Goal: Information Seeking & Learning: Check status

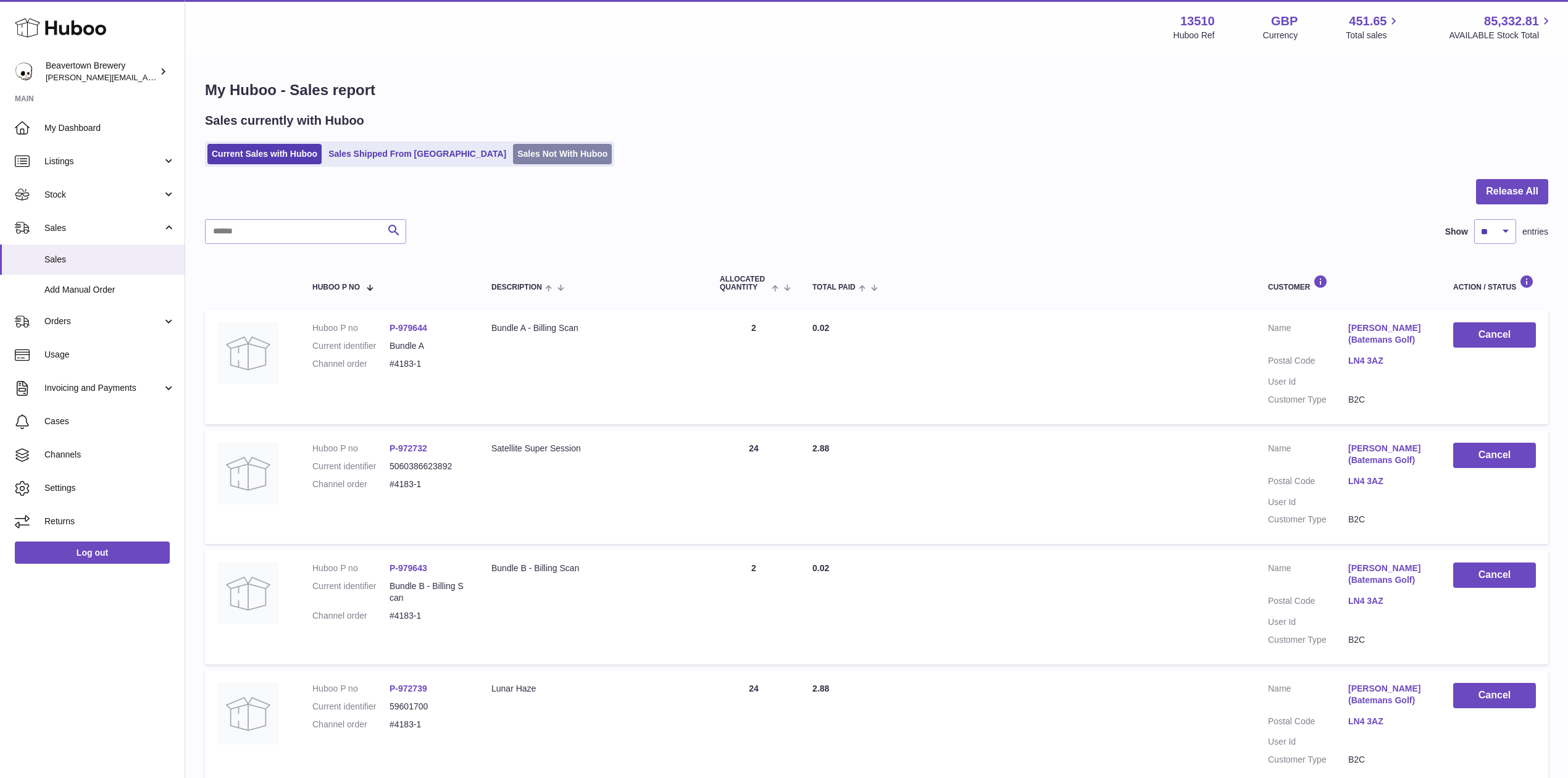
click at [513, 144] on link "Sales Not With Huboo" at bounding box center [562, 154] width 99 height 20
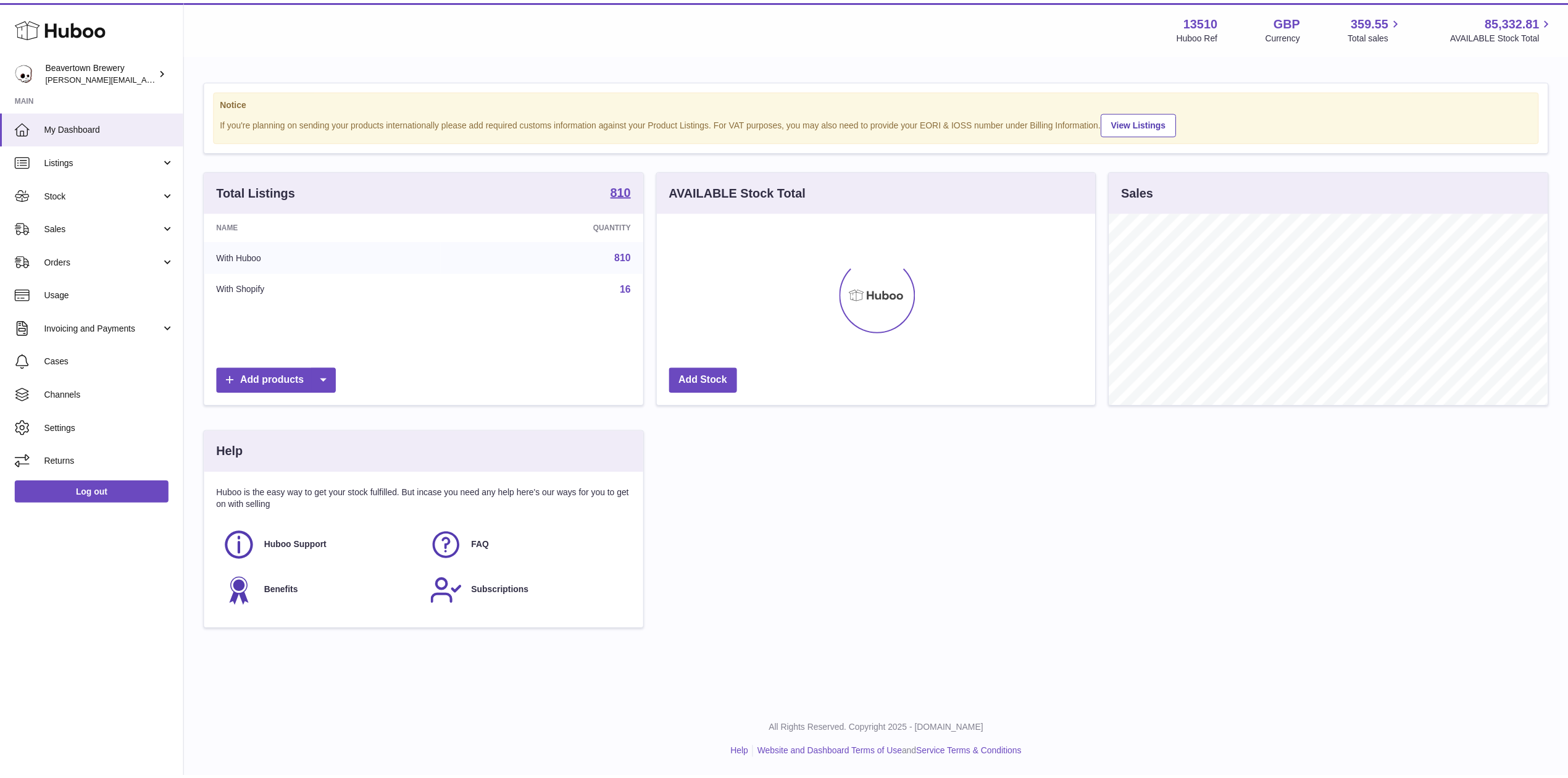
scroll to position [193, 442]
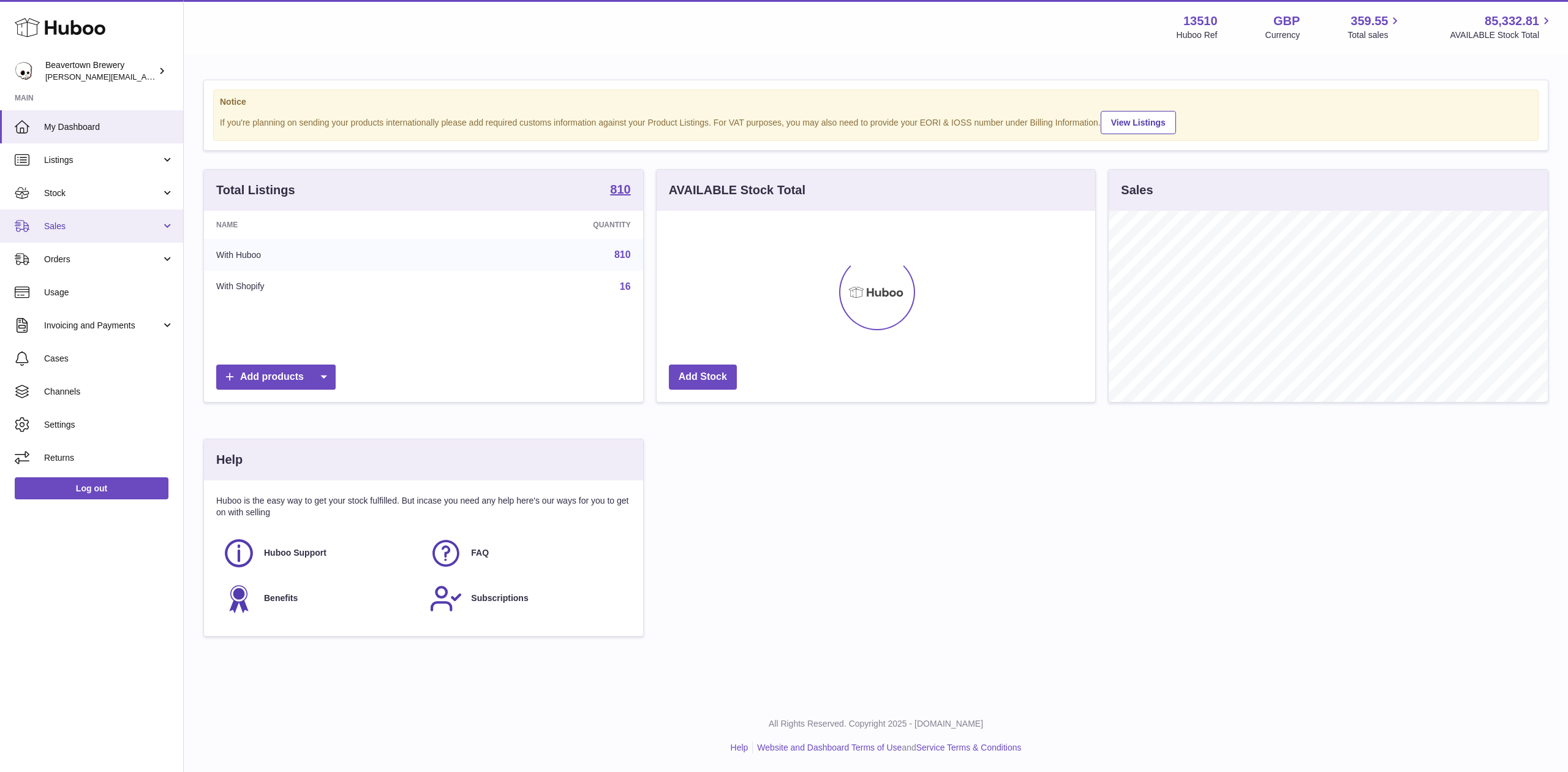
click at [65, 229] on span "Sales" at bounding box center [102, 226] width 117 height 12
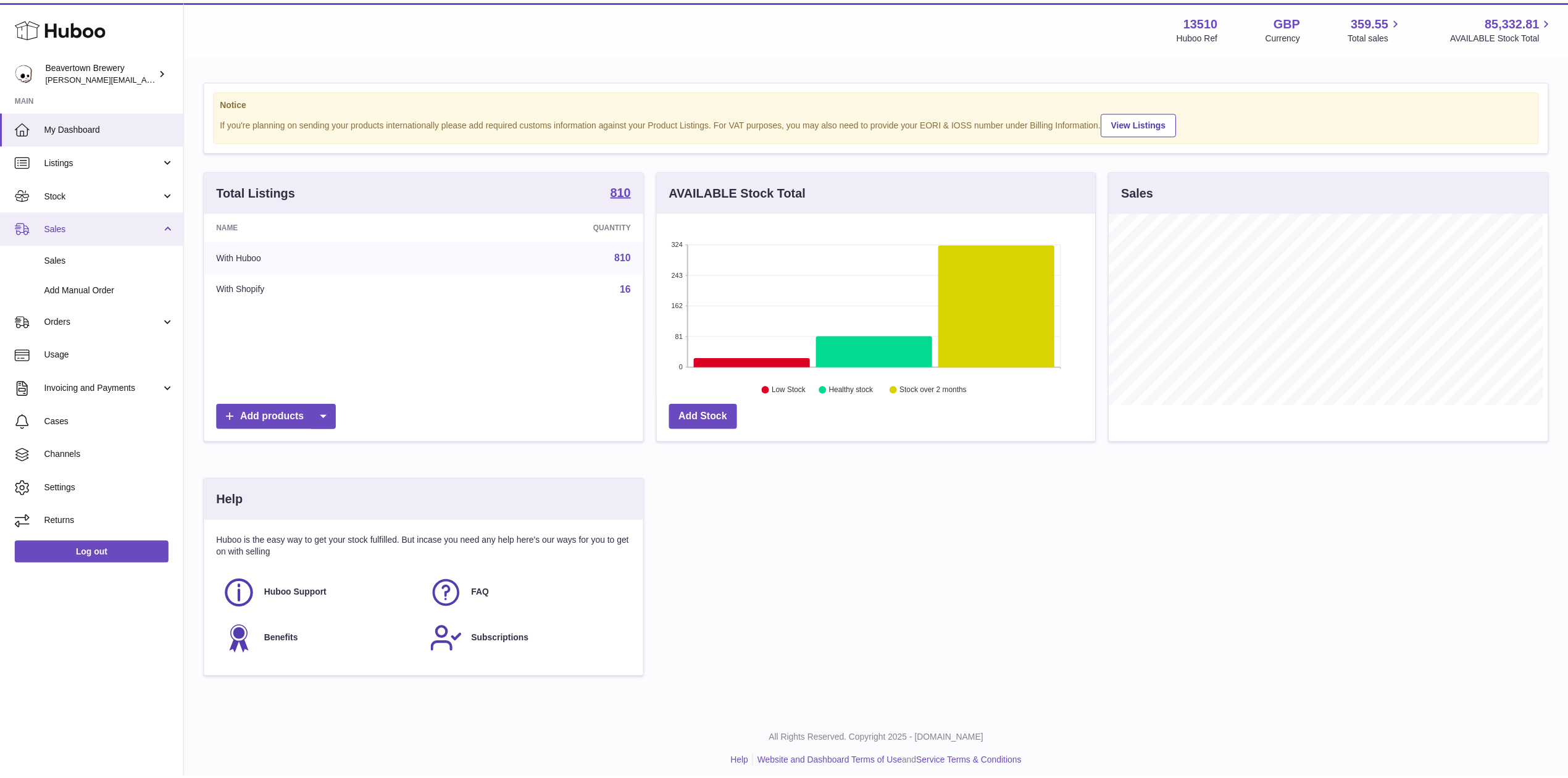
scroll to position [617148, 617025]
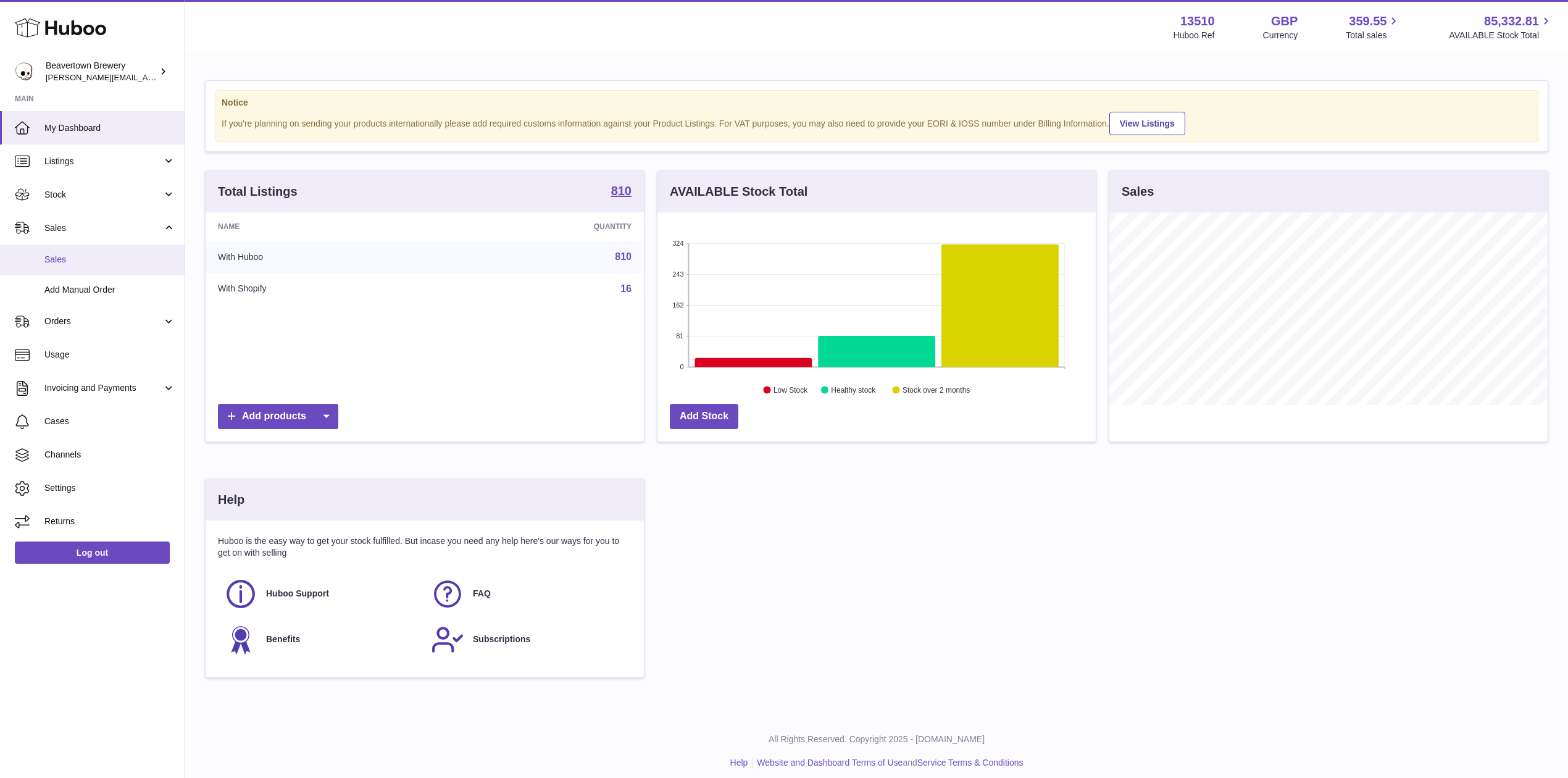
click at [70, 247] on link "Sales" at bounding box center [92, 259] width 185 height 30
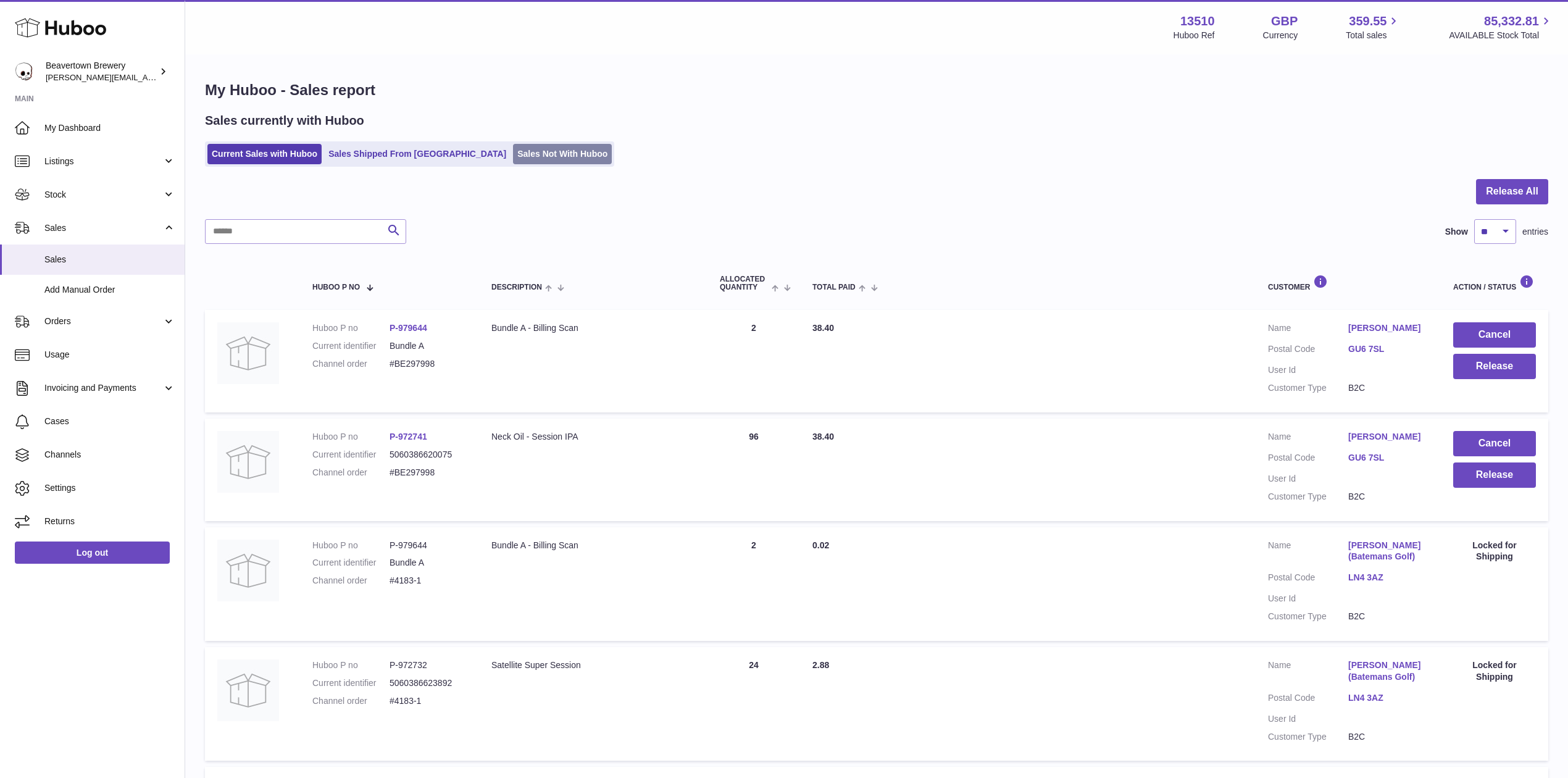
click at [513, 156] on link "Sales Not With Huboo" at bounding box center [562, 154] width 99 height 20
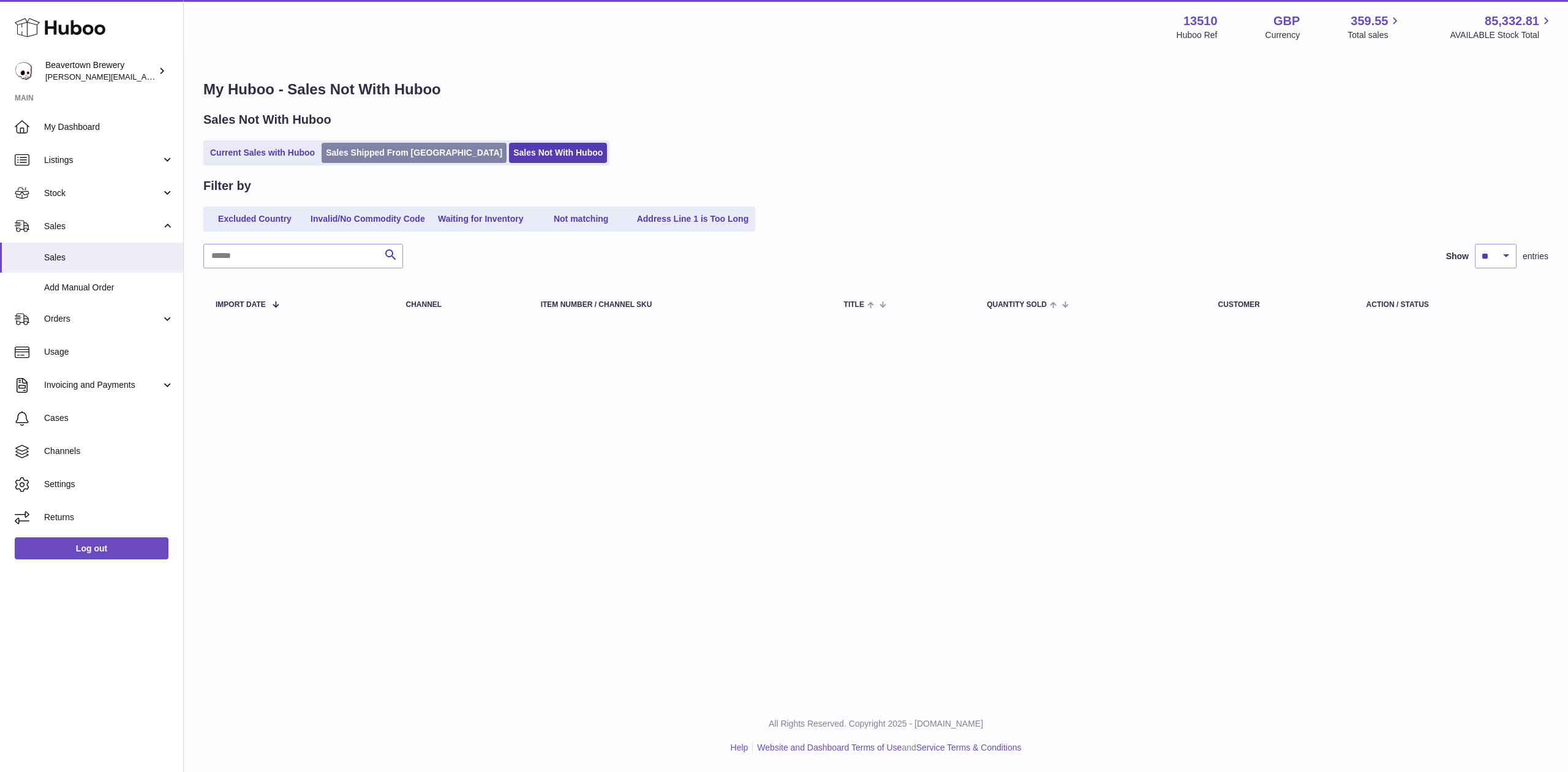
click at [428, 151] on link "Sales Shipped From [GEOGRAPHIC_DATA]" at bounding box center [414, 153] width 185 height 20
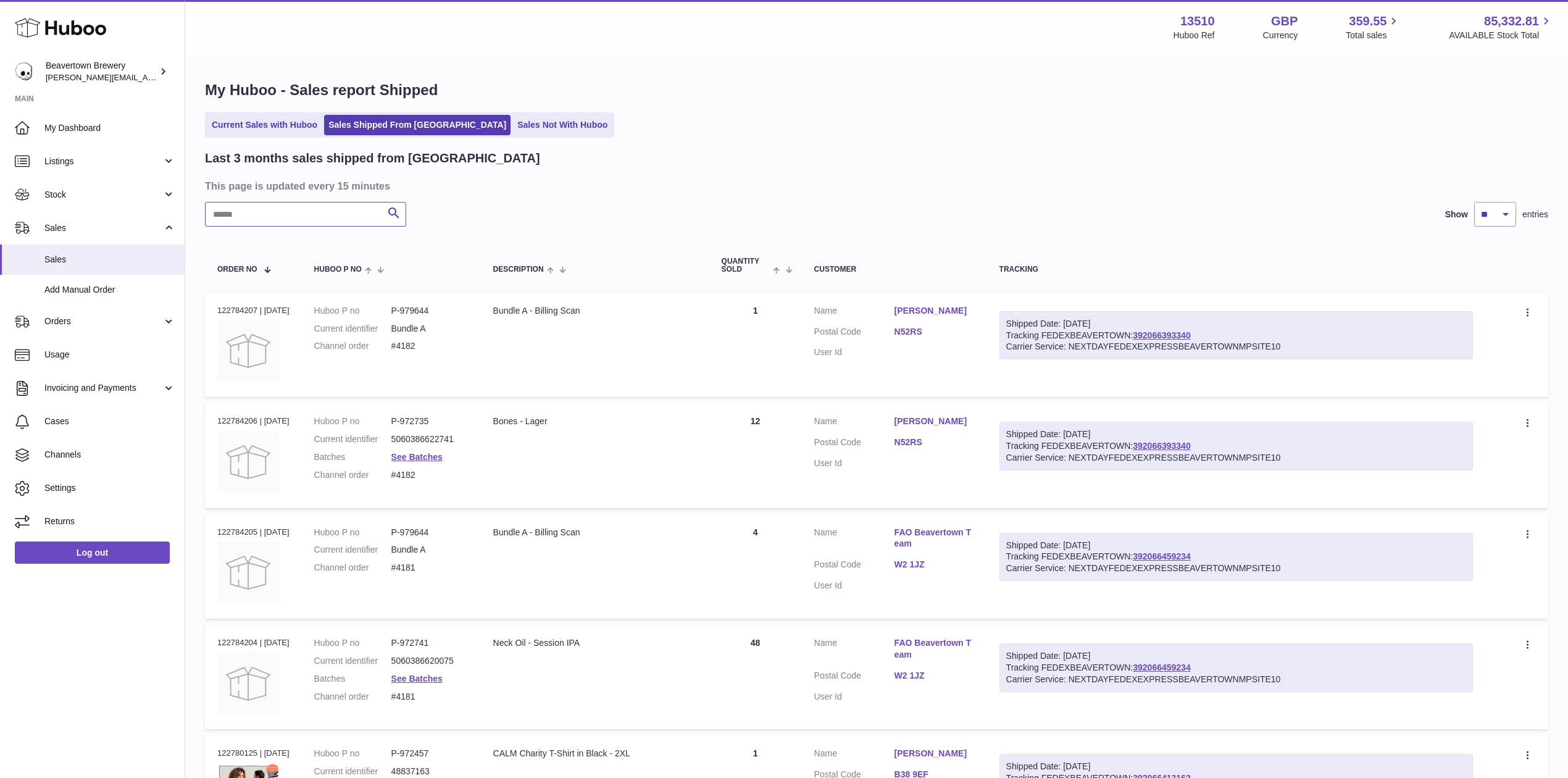
click at [302, 218] on input "text" at bounding box center [305, 214] width 201 height 25
paste input "*****"
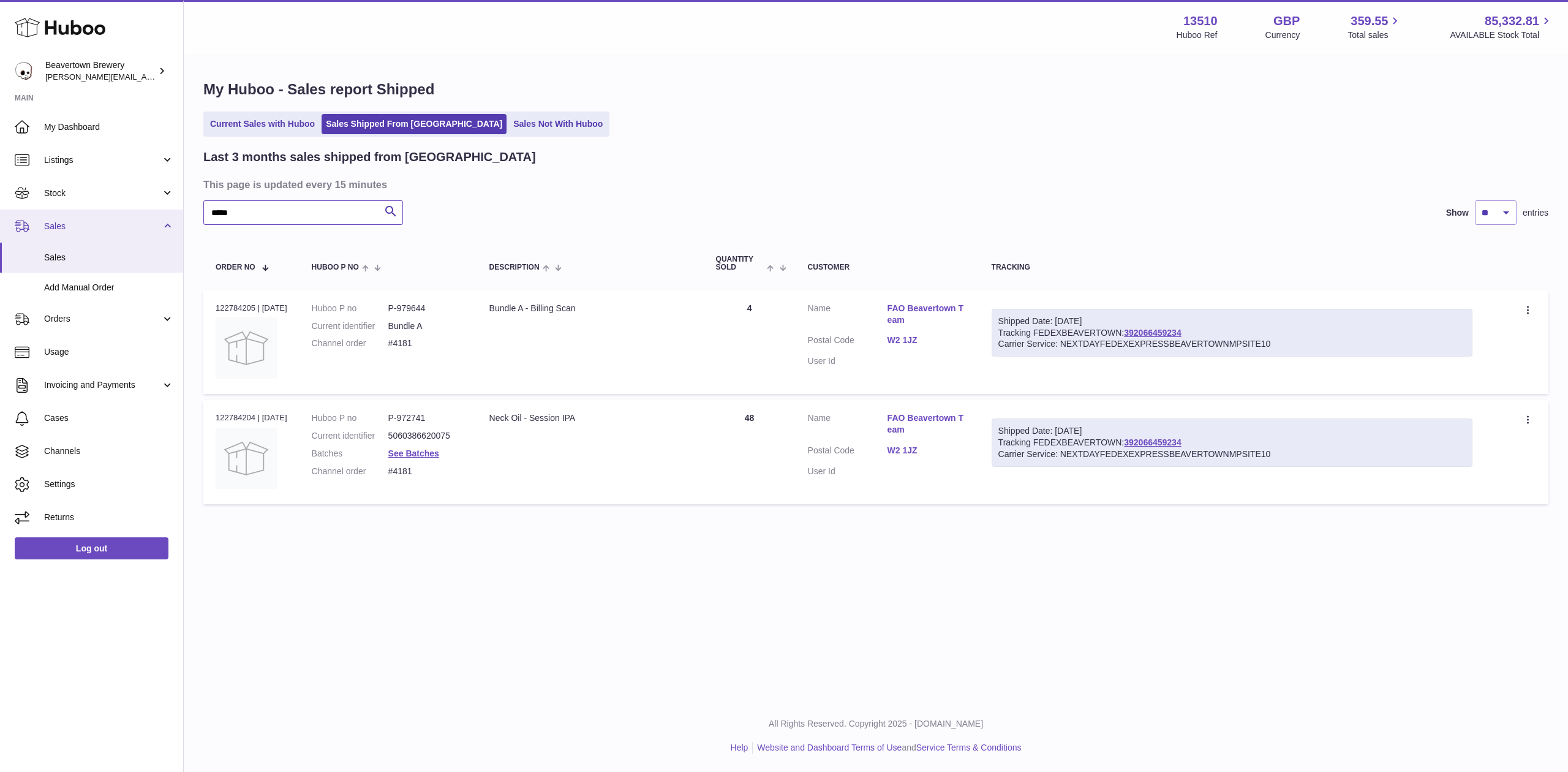
drag, startPoint x: 297, startPoint y: 207, endPoint x: 89, endPoint y: 211, distance: 208.0
click at [123, 214] on div "Huboo Beavertown Brewery Matthew.McCormack@beavertownbrewery.co.uk Main My Dash…" at bounding box center [784, 386] width 1568 height 772
paste input "text"
drag, startPoint x: 248, startPoint y: 212, endPoint x: 119, endPoint y: 188, distance: 131.2
click at [207, 207] on input "*****" at bounding box center [303, 212] width 199 height 25
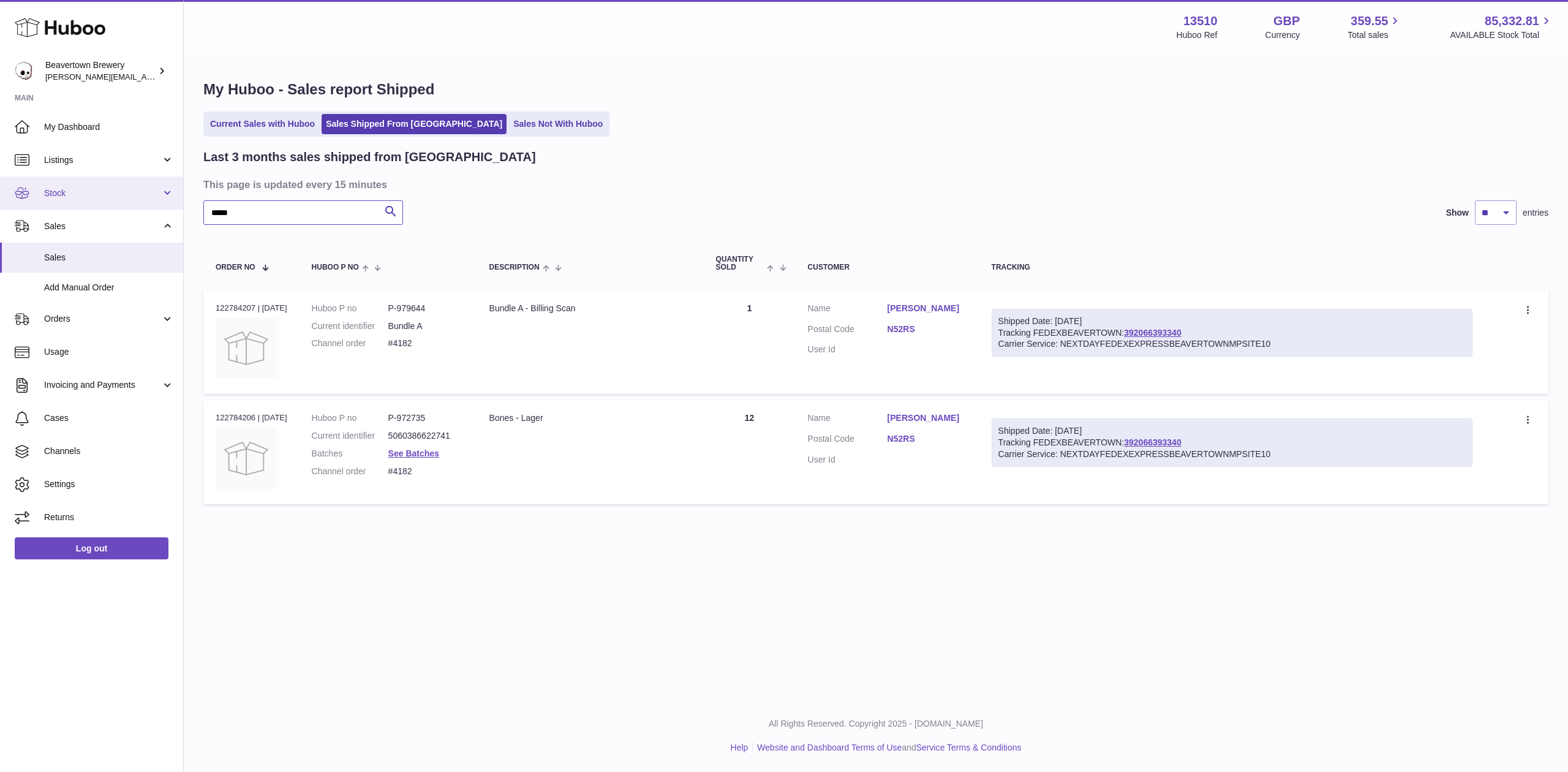
paste input "text"
type input "*****"
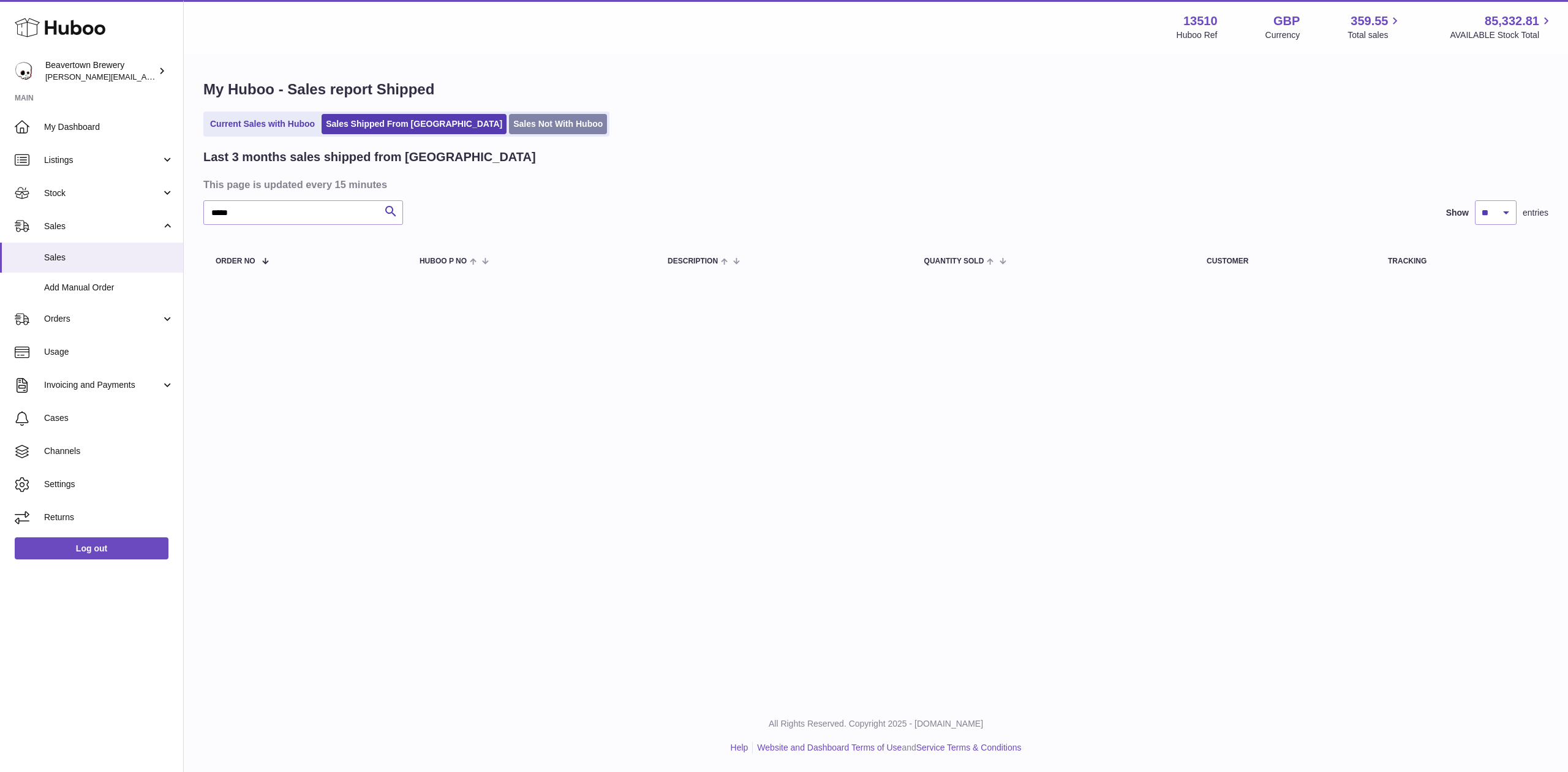
click at [509, 123] on link "Sales Not With Huboo" at bounding box center [557, 124] width 98 height 20
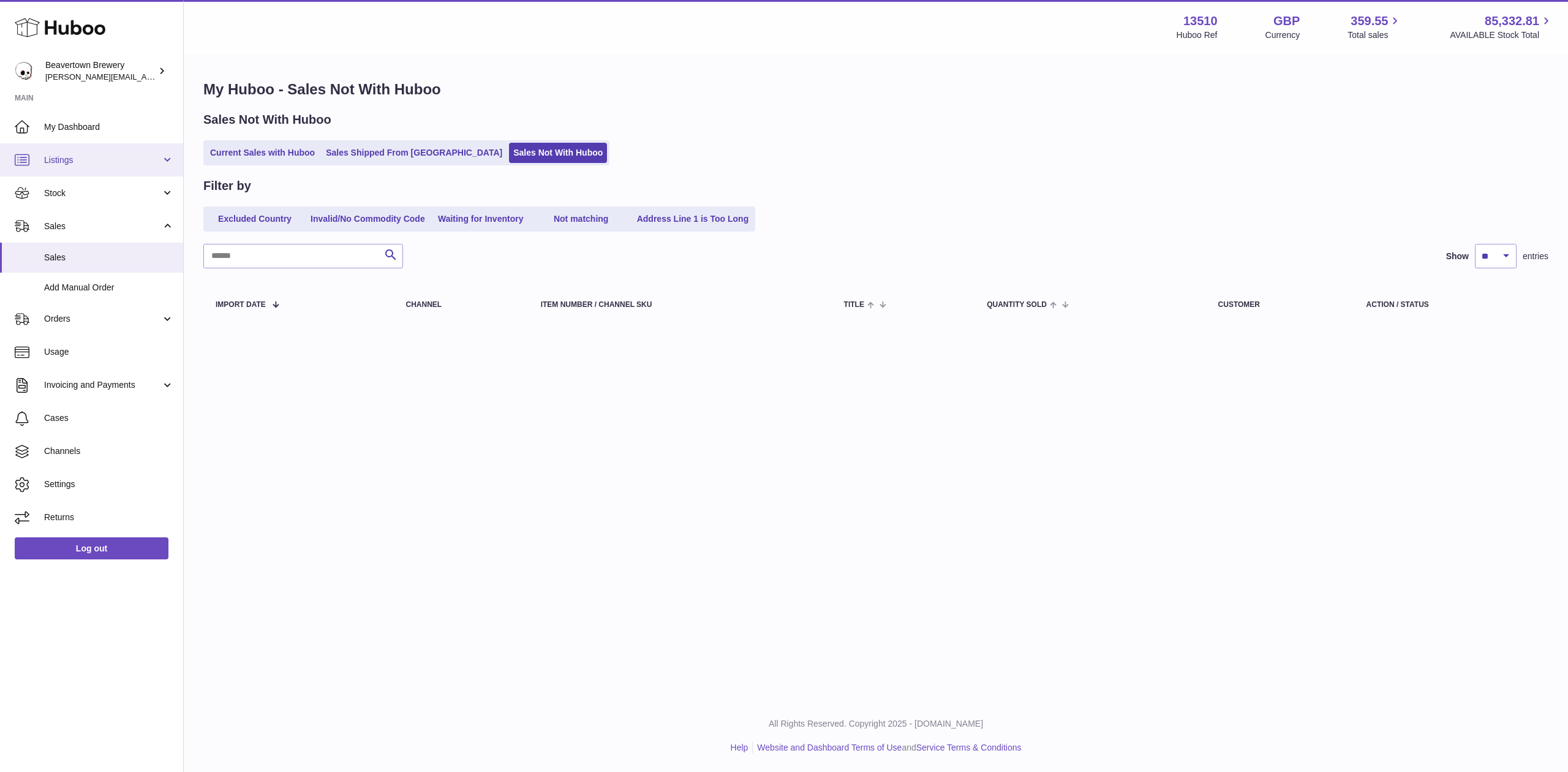
click at [48, 168] on link "Listings" at bounding box center [91, 160] width 183 height 33
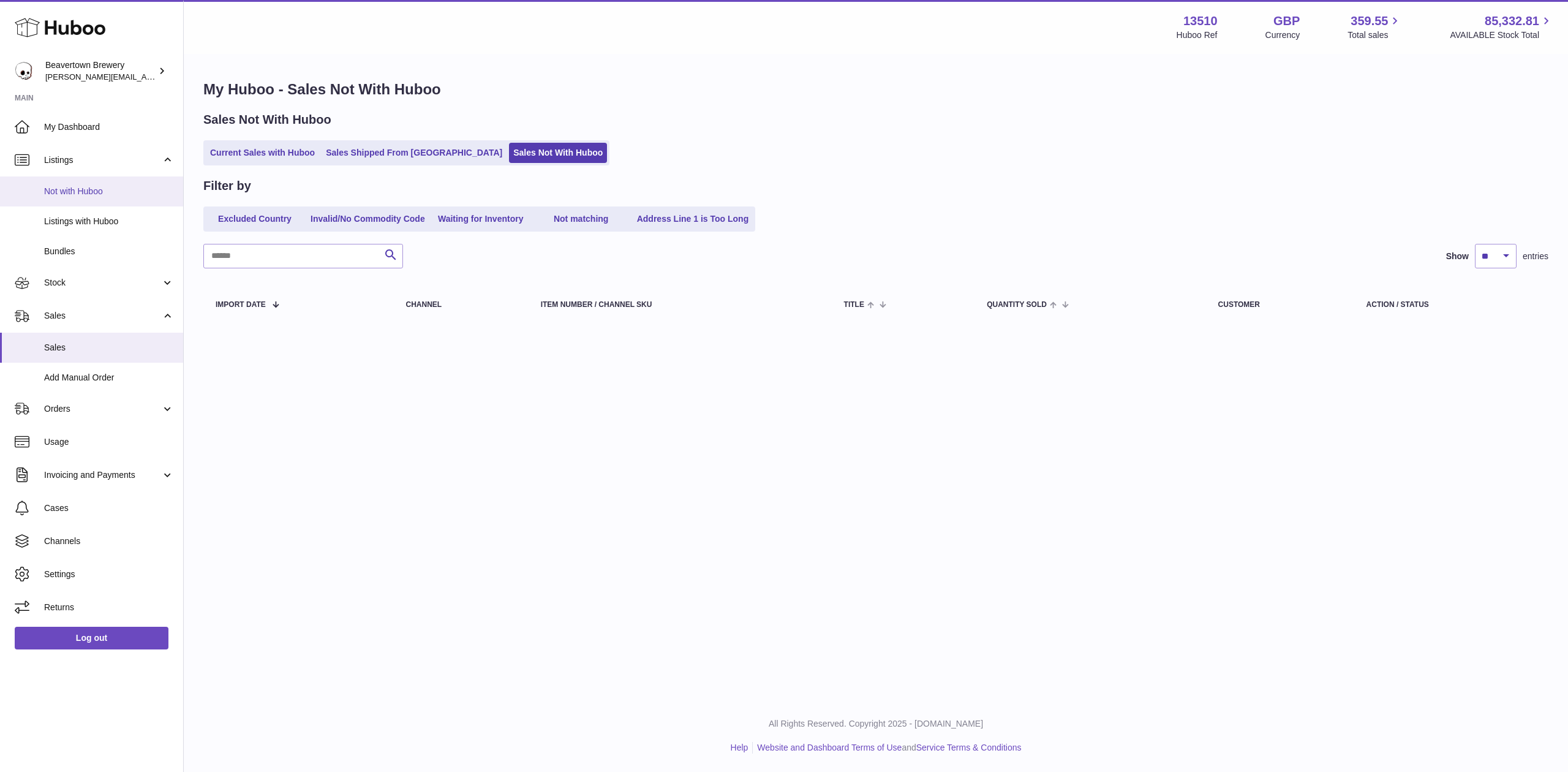
click at [69, 184] on link "Not with Huboo" at bounding box center [91, 191] width 183 height 30
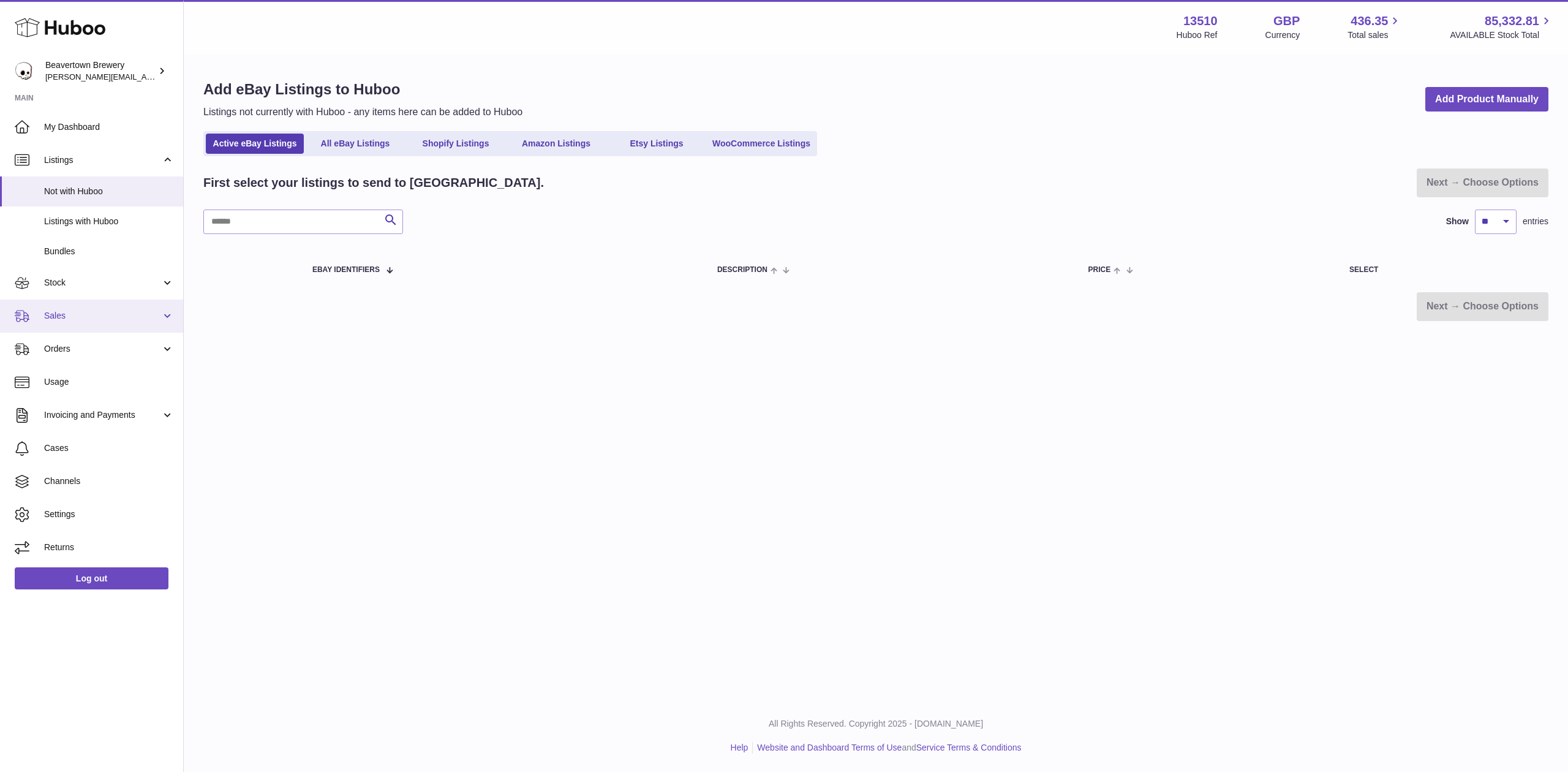
click at [64, 316] on span "Sales" at bounding box center [102, 316] width 117 height 12
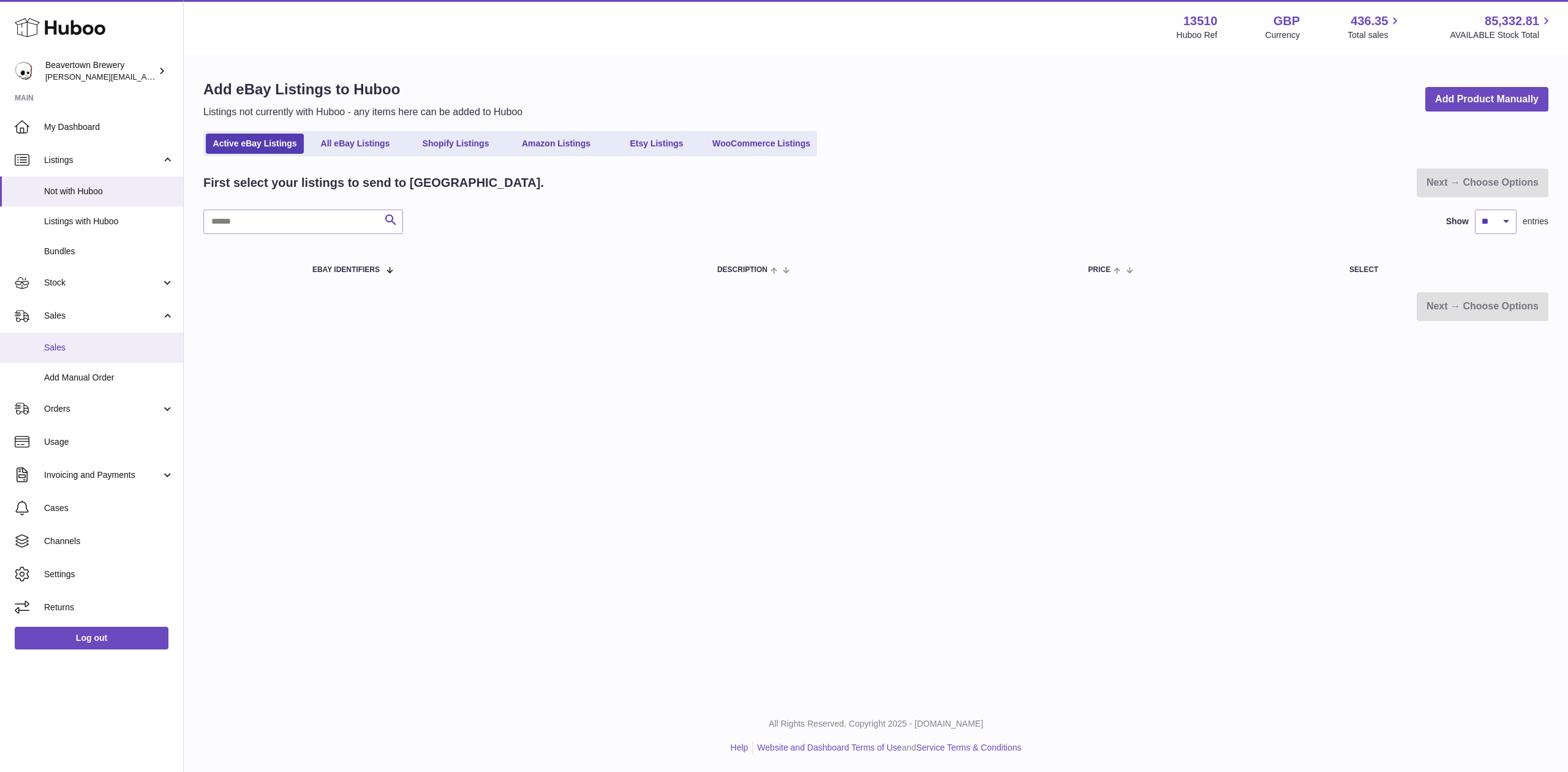
click at [91, 341] on link "Sales" at bounding box center [91, 347] width 183 height 30
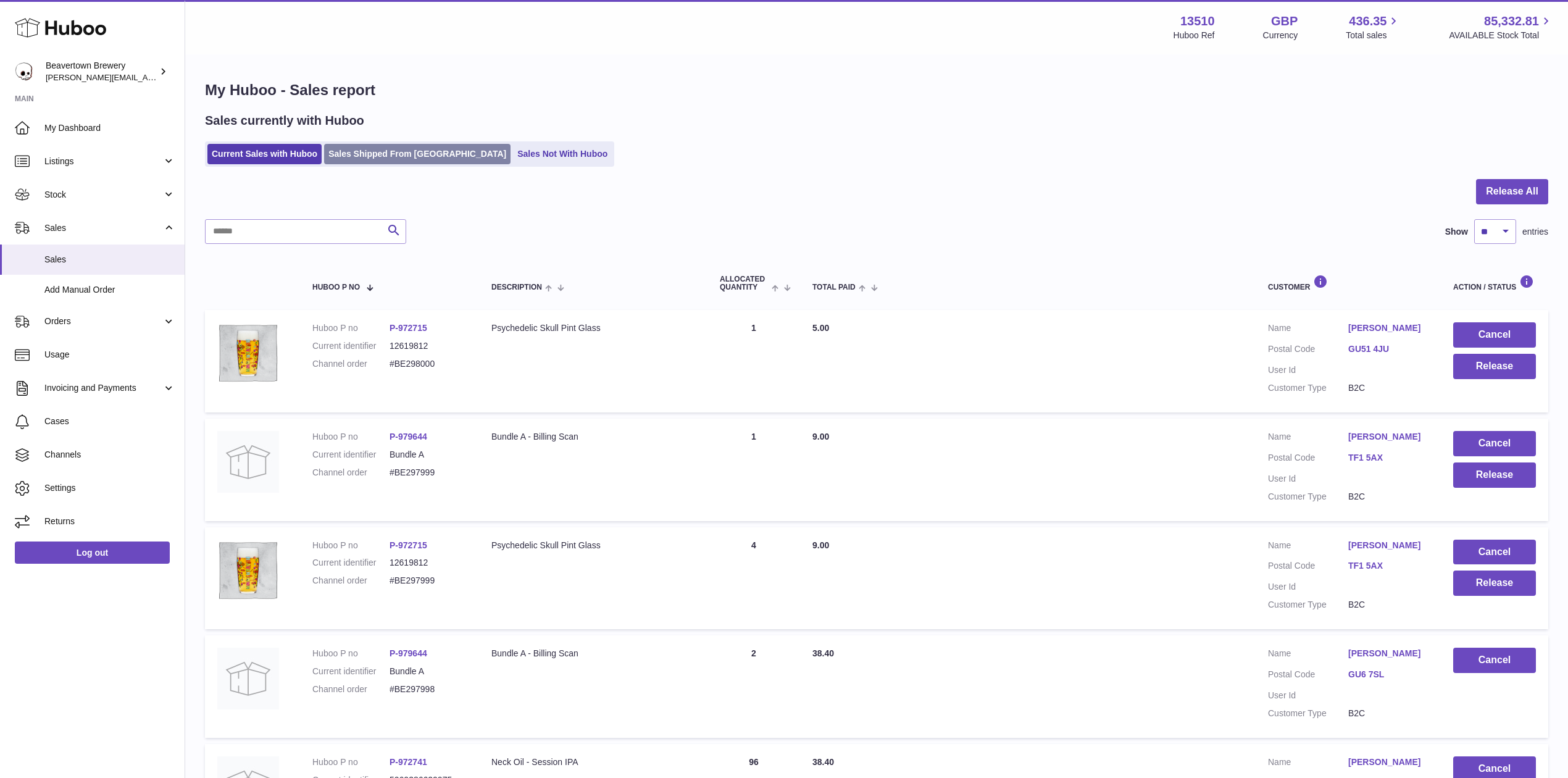
click at [358, 145] on link "Sales Shipped From [GEOGRAPHIC_DATA]" at bounding box center [417, 154] width 186 height 20
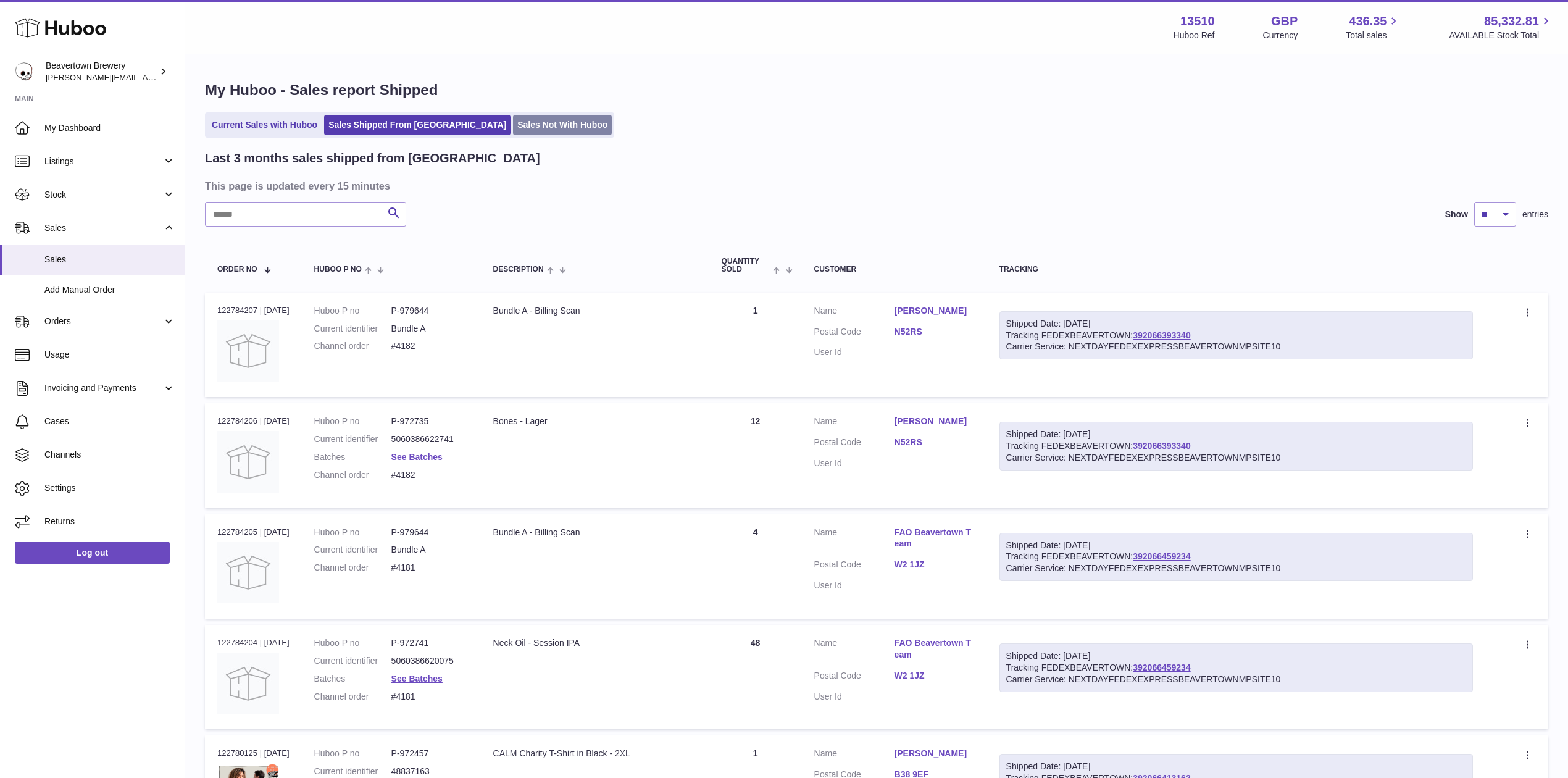
click at [517, 129] on link "Sales Not With Huboo" at bounding box center [562, 125] width 99 height 20
